Goal: Task Accomplishment & Management: Use online tool/utility

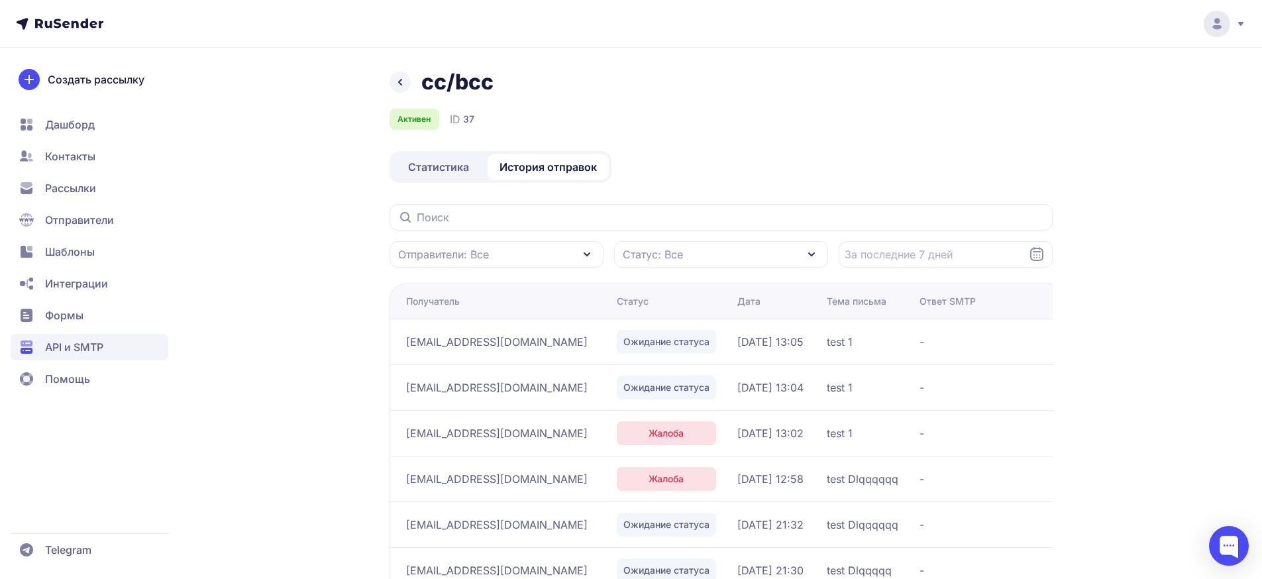
click at [91, 256] on span "Шаблоны" at bounding box center [70, 252] width 50 height 16
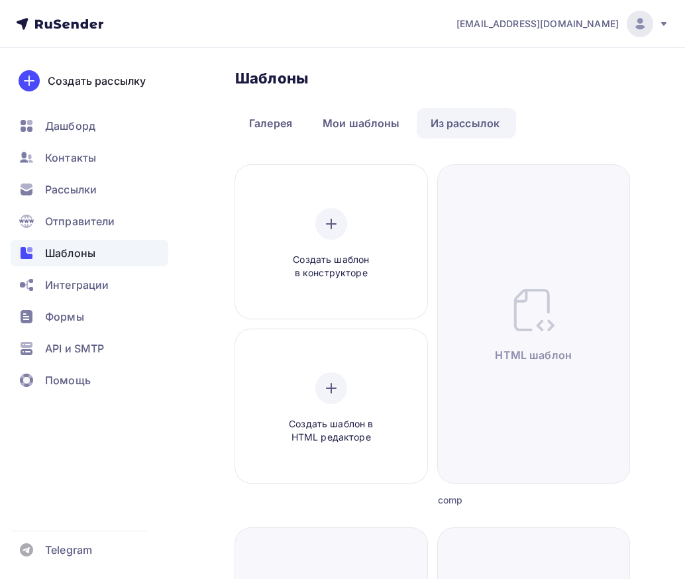
drag, startPoint x: 434, startPoint y: 118, endPoint x: 461, endPoint y: 116, distance: 26.6
click at [434, 118] on link "Из рассылок" at bounding box center [465, 123] width 97 height 30
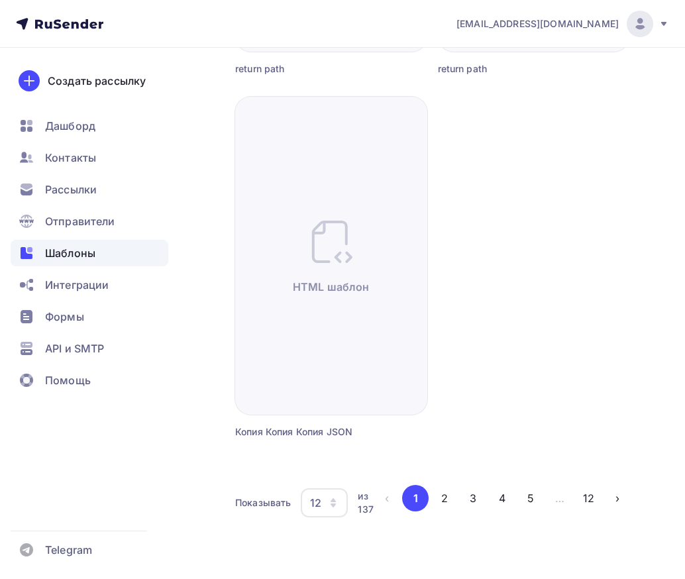
scroll to position [2256, 0]
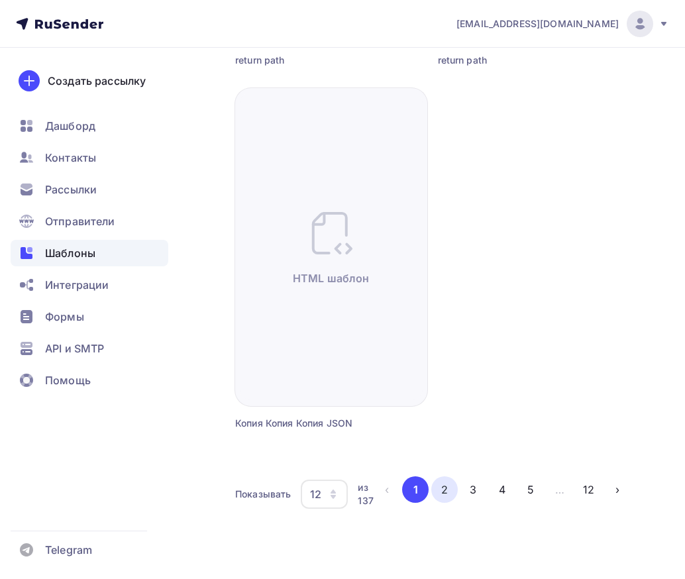
click at [446, 489] on button "2" at bounding box center [444, 489] width 27 height 27
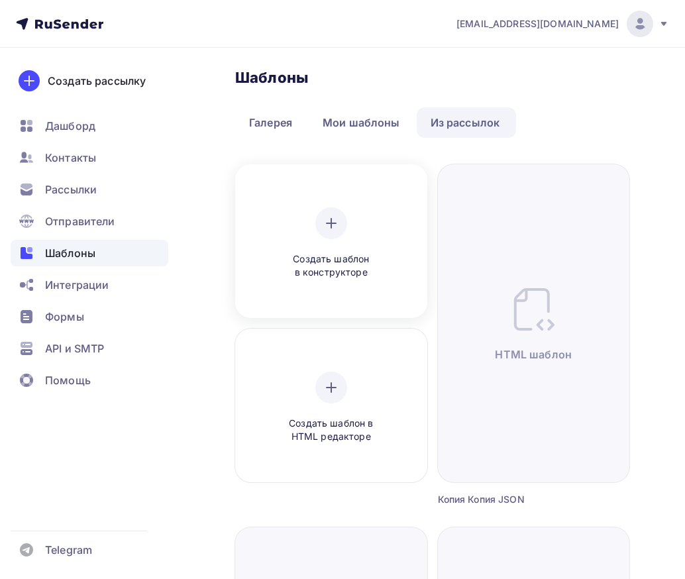
scroll to position [0, 0]
click at [351, 124] on link "Мои шаблоны" at bounding box center [361, 123] width 105 height 30
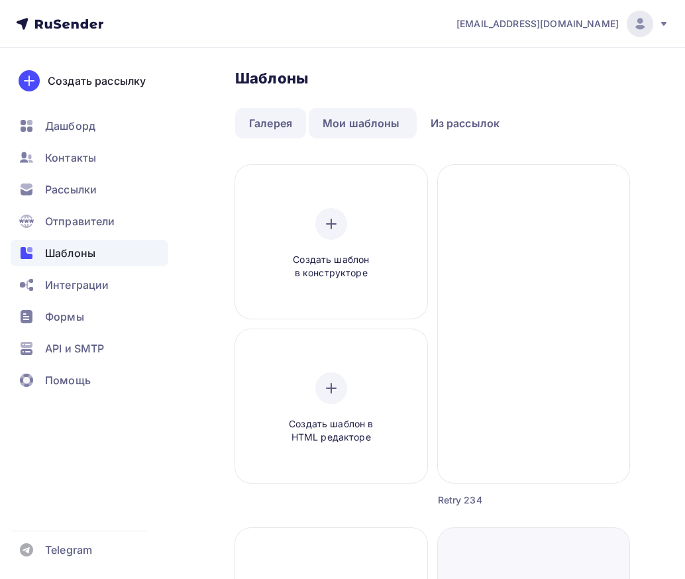
click at [272, 128] on link "Галерея" at bounding box center [270, 123] width 71 height 30
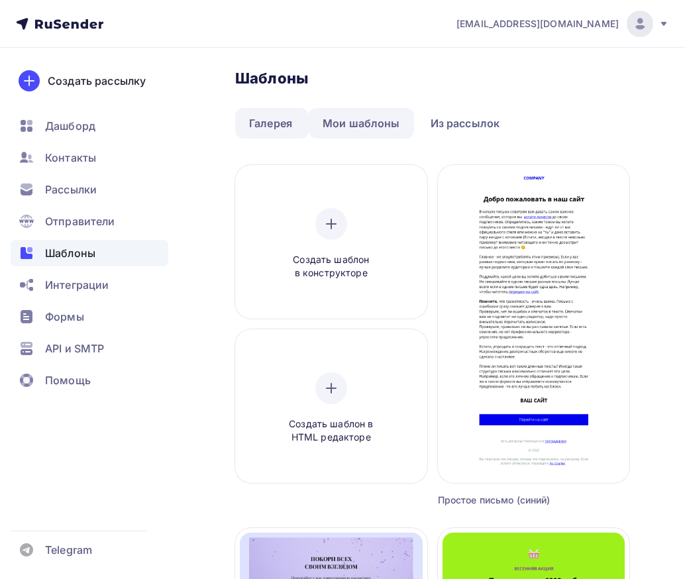
click at [366, 125] on link "Мои шаблоны" at bounding box center [361, 123] width 105 height 30
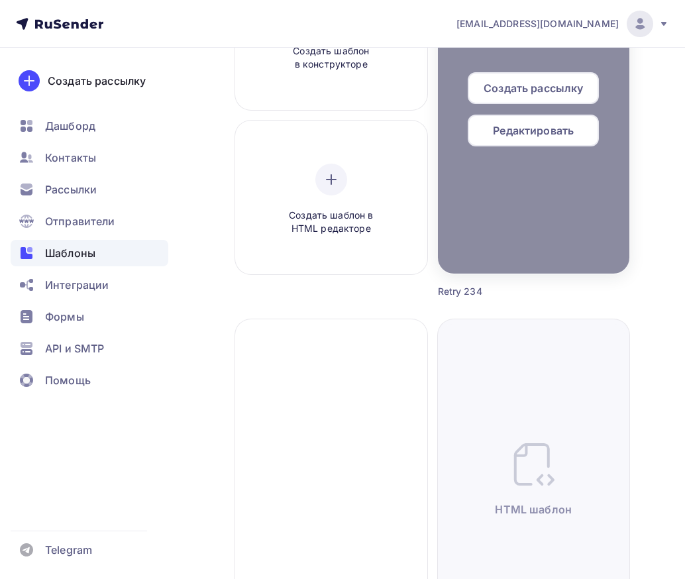
scroll to position [207, 0]
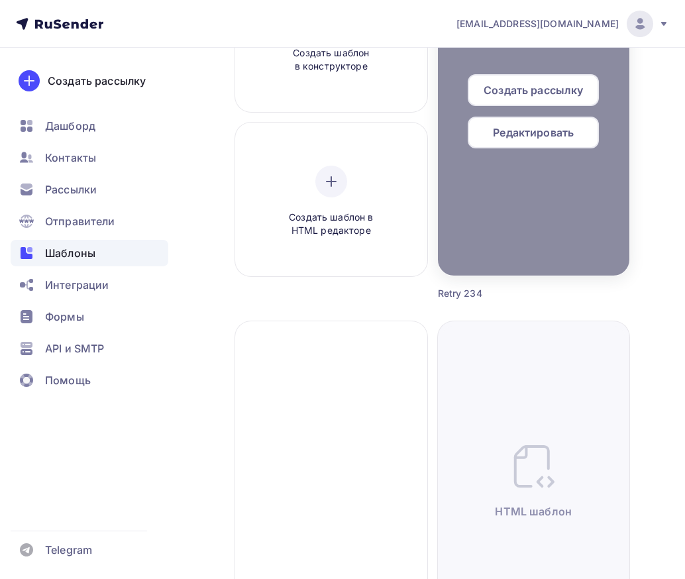
click at [526, 125] on span "Редактировать" at bounding box center [533, 133] width 81 height 16
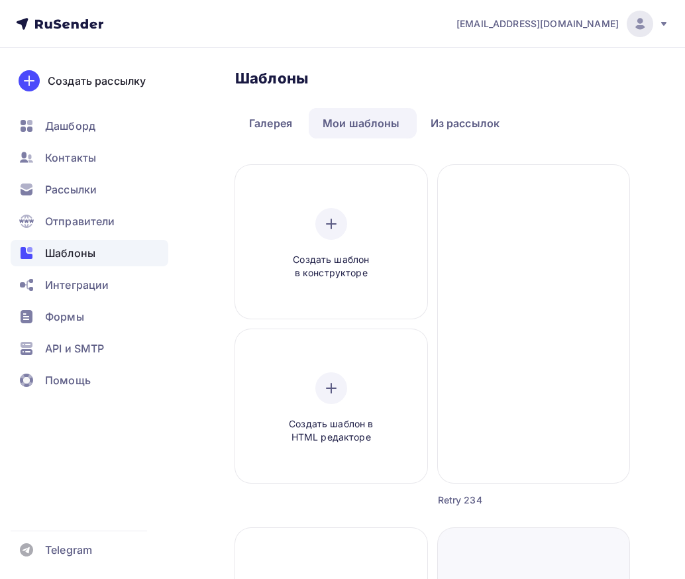
click at [339, 124] on link "Мои шаблоны" at bounding box center [361, 123] width 105 height 30
click at [282, 126] on link "Галерея" at bounding box center [270, 123] width 71 height 30
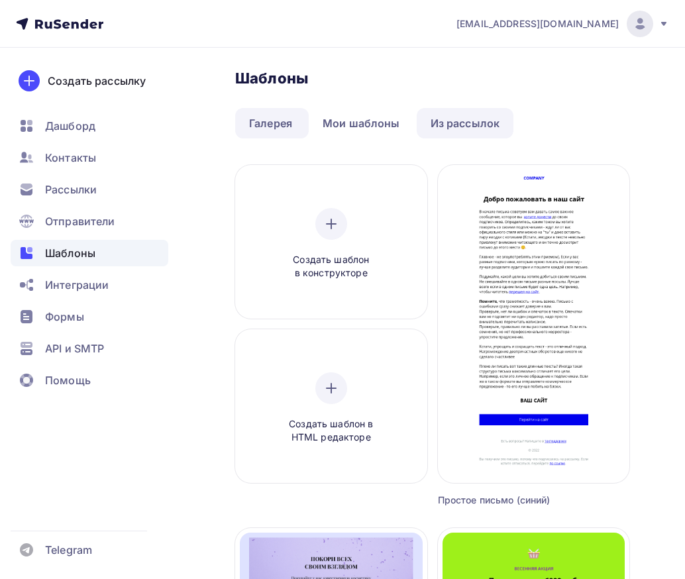
click at [438, 124] on link "Из рассылок" at bounding box center [465, 123] width 97 height 30
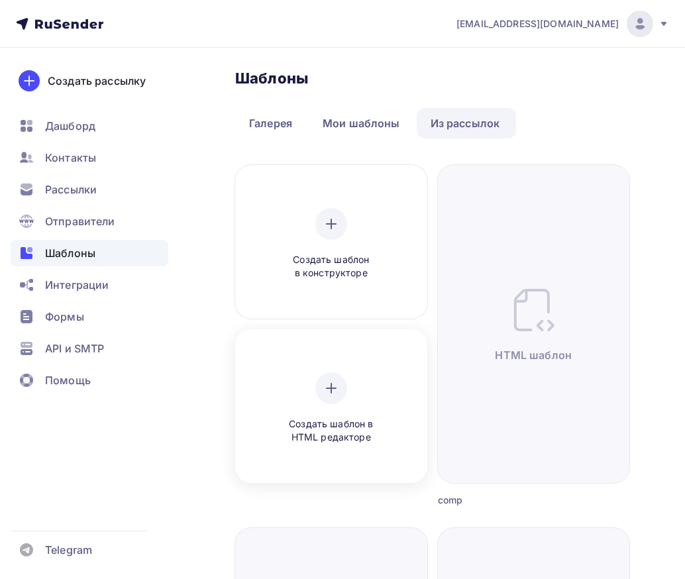
click at [330, 399] on div at bounding box center [331, 388] width 32 height 32
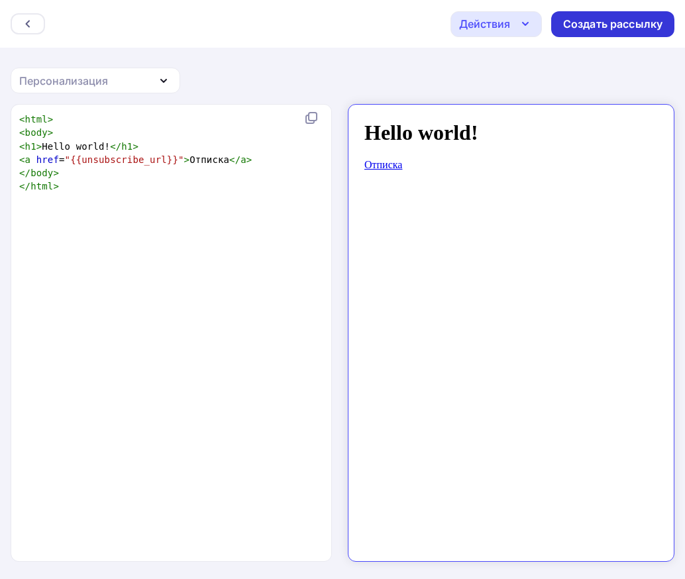
click at [602, 27] on div "Создать рассылку" at bounding box center [612, 24] width 99 height 15
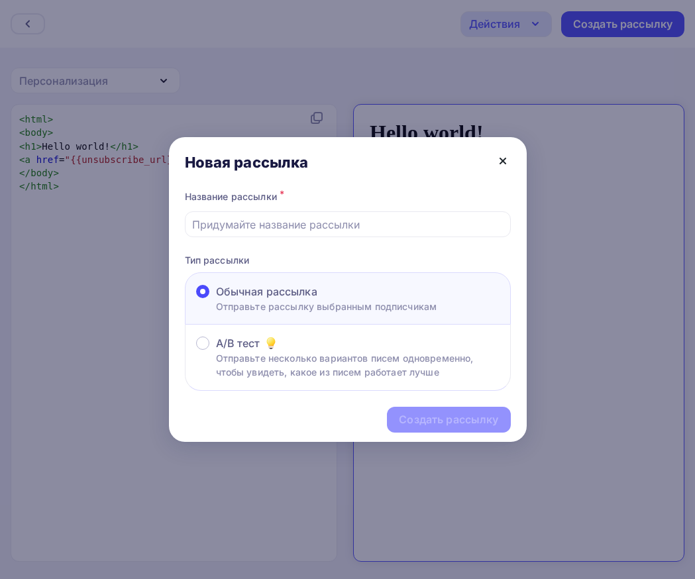
click at [501, 164] on icon at bounding box center [503, 161] width 16 height 16
